Goal: Information Seeking & Learning: Find specific fact

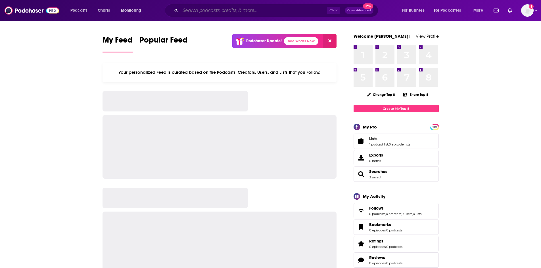
click at [203, 11] on input "Search podcasts, credits, & more..." at bounding box center [253, 10] width 147 height 9
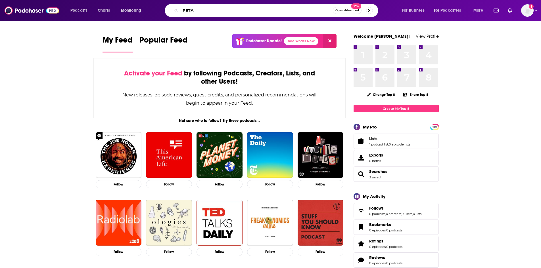
type input "PETA"
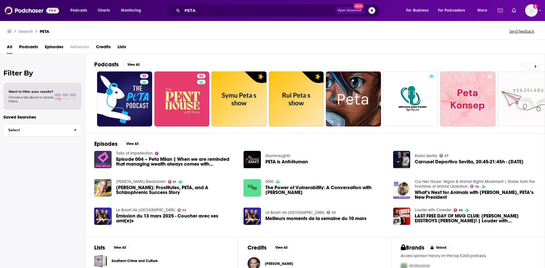
click at [53, 47] on span "Episodes" at bounding box center [54, 48] width 18 height 12
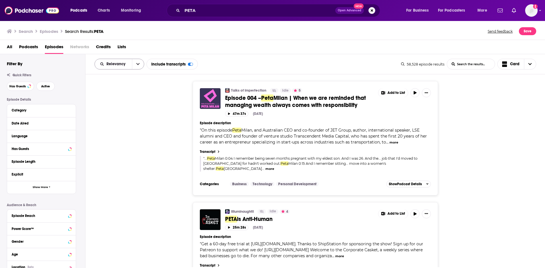
click at [136, 62] on icon "open menu" at bounding box center [137, 64] width 3 height 4
click at [117, 113] on span "Power Score" at bounding box center [123, 112] width 34 height 3
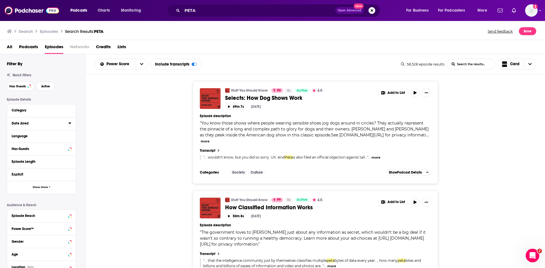
click at [68, 124] on icon at bounding box center [69, 123] width 3 height 5
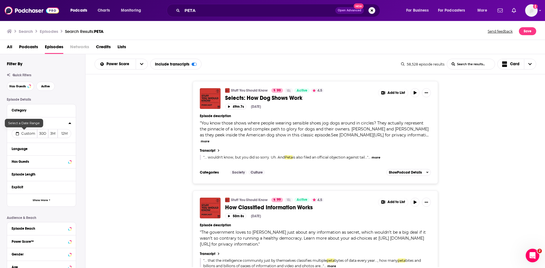
click at [30, 135] on span "Custom" at bounding box center [28, 133] width 14 height 4
select select "9"
select select "2025"
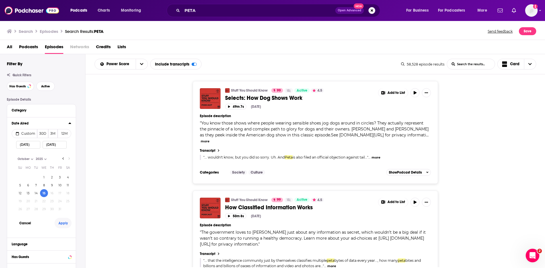
click at [60, 224] on button "Apply" at bounding box center [63, 223] width 17 height 11
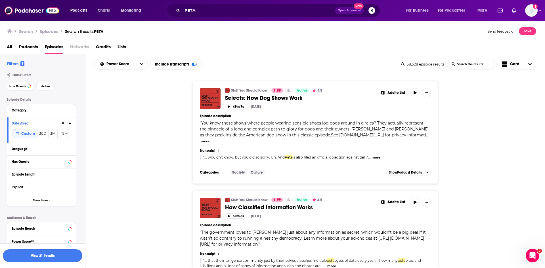
click at [50, 257] on button "View 21 Results" at bounding box center [43, 256] width 80 height 13
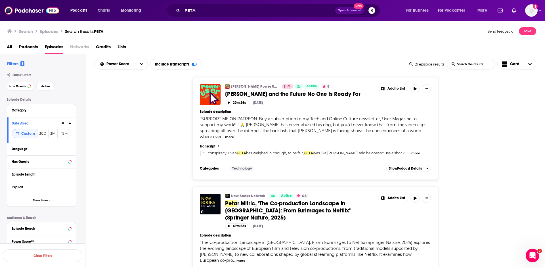
scroll to position [85, 0]
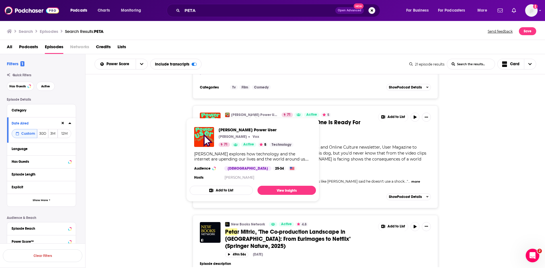
click at [247, 113] on link "[PERSON_NAME] Power User" at bounding box center [254, 115] width 47 height 5
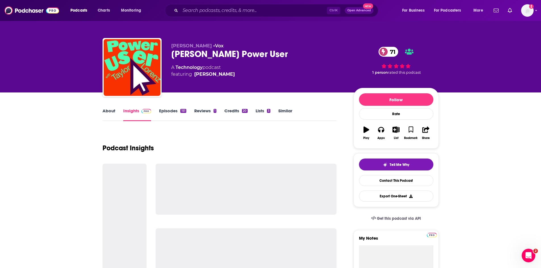
drag, startPoint x: 298, startPoint y: 53, endPoint x: 169, endPoint y: 54, distance: 128.9
click at [169, 54] on div "[PERSON_NAME] • Vox [PERSON_NAME] Power User 71 A Technology podcast featuring …" at bounding box center [271, 68] width 336 height 61
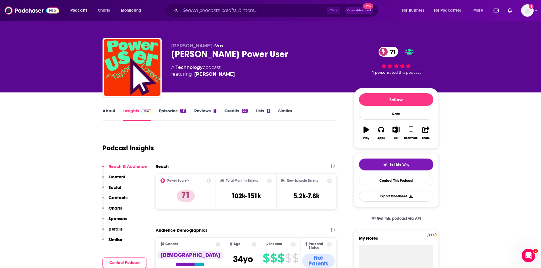
copy h2 "[PERSON_NAME] Power User"
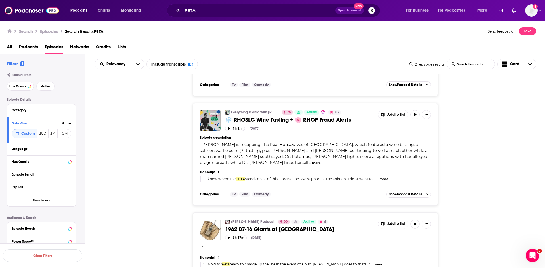
scroll to position [1448, 0]
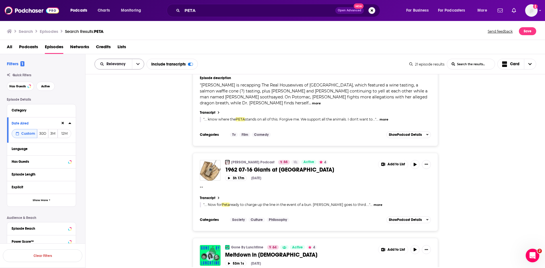
click at [136, 66] on button "open menu" at bounding box center [138, 64] width 12 height 10
click at [129, 112] on span "Power Score" at bounding box center [123, 112] width 34 height 3
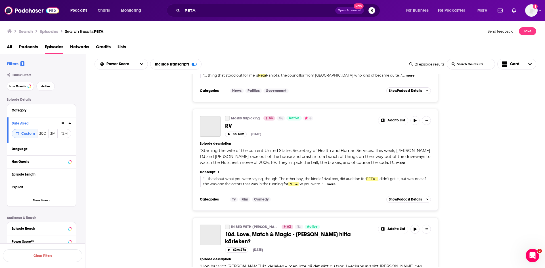
scroll to position [1881, 0]
